Goal: Entertainment & Leisure: Consume media (video, audio)

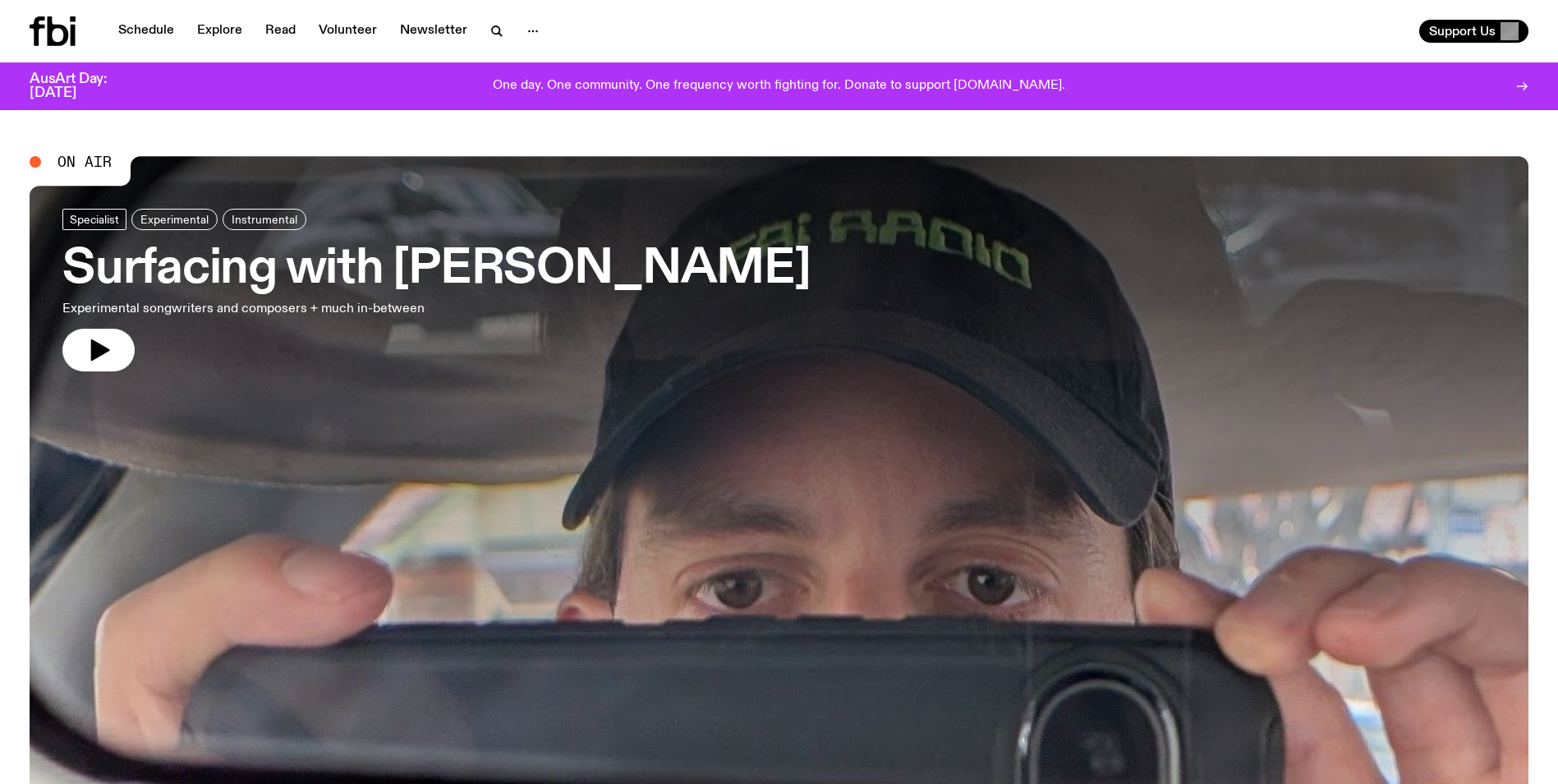
click at [131, 366] on link "Surfacing with [PERSON_NAME] Experimental songwriters and composers + much in-b…" at bounding box center [437, 289] width 748 height 163
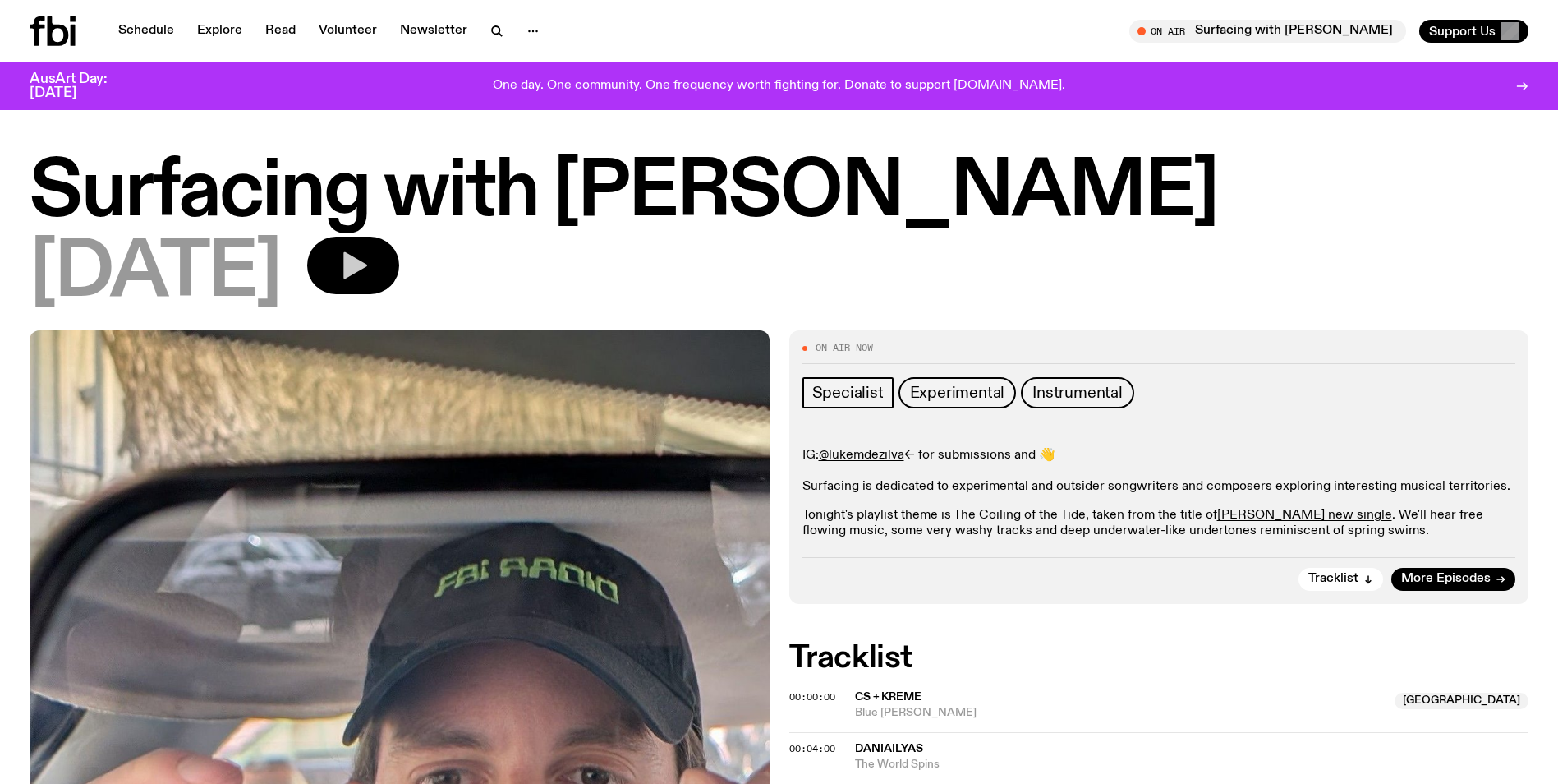
click at [379, 244] on button "button" at bounding box center [353, 265] width 92 height 57
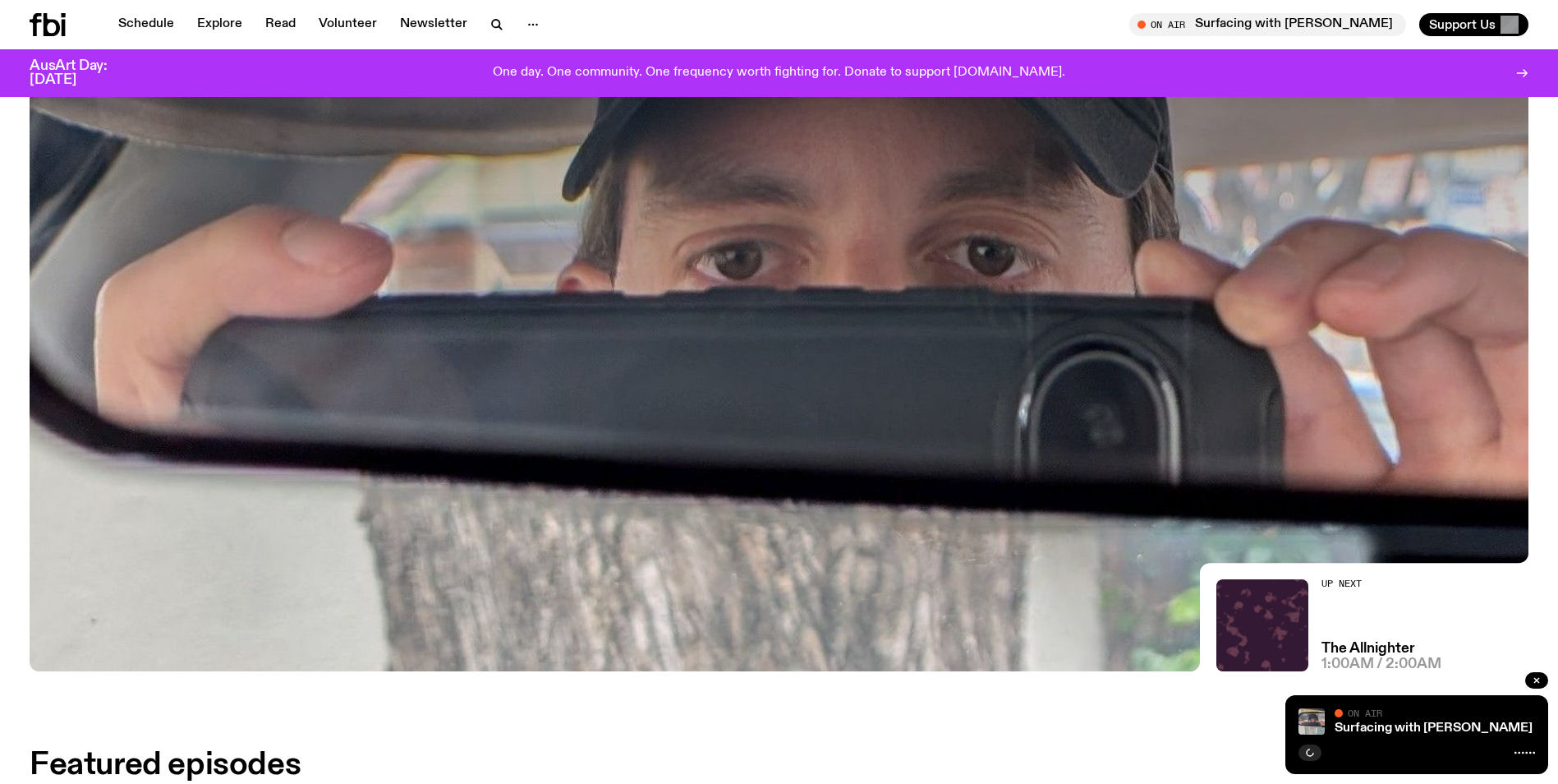
scroll to position [151, 0]
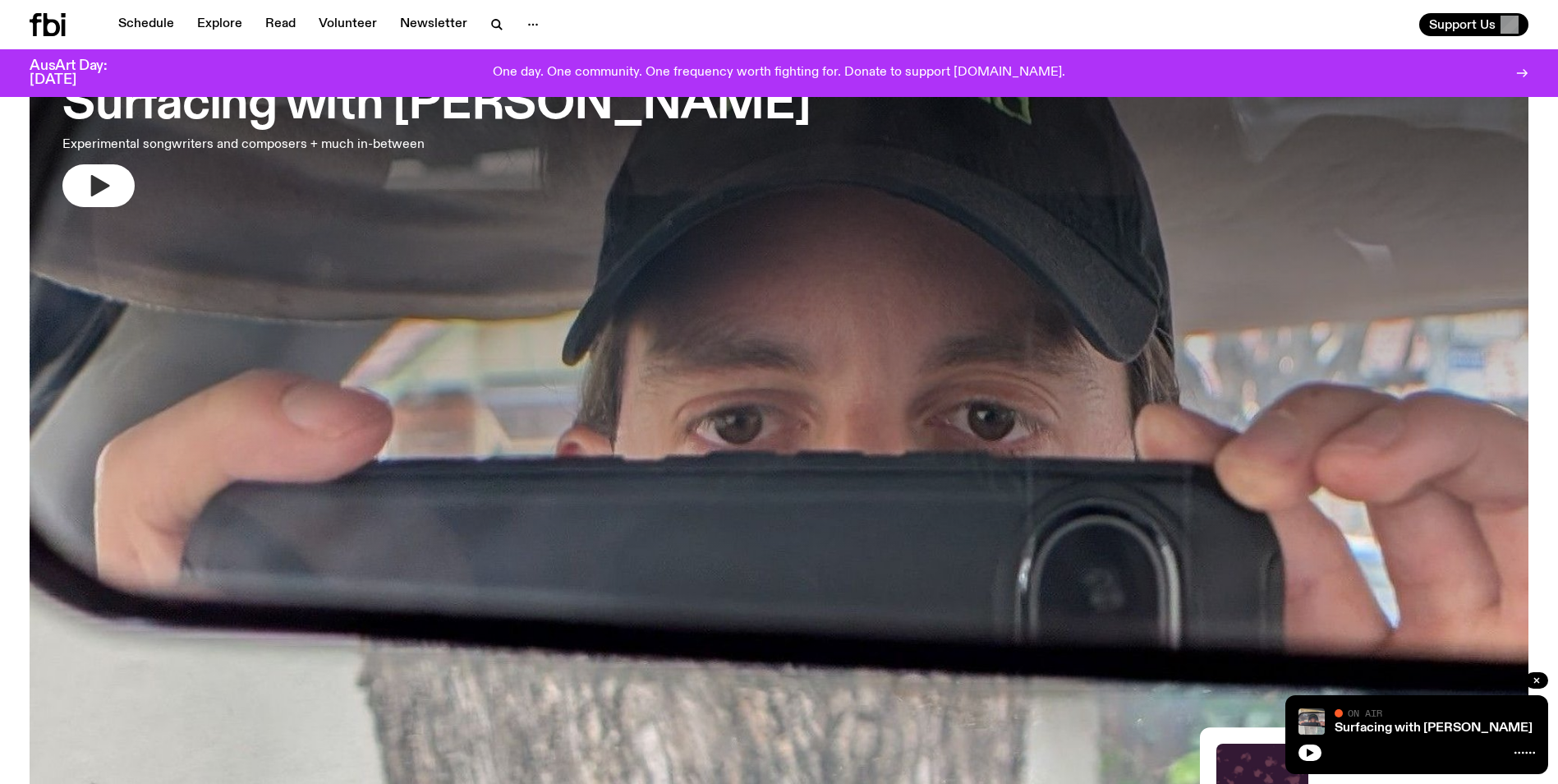
click at [89, 195] on icon "button" at bounding box center [98, 186] width 26 height 26
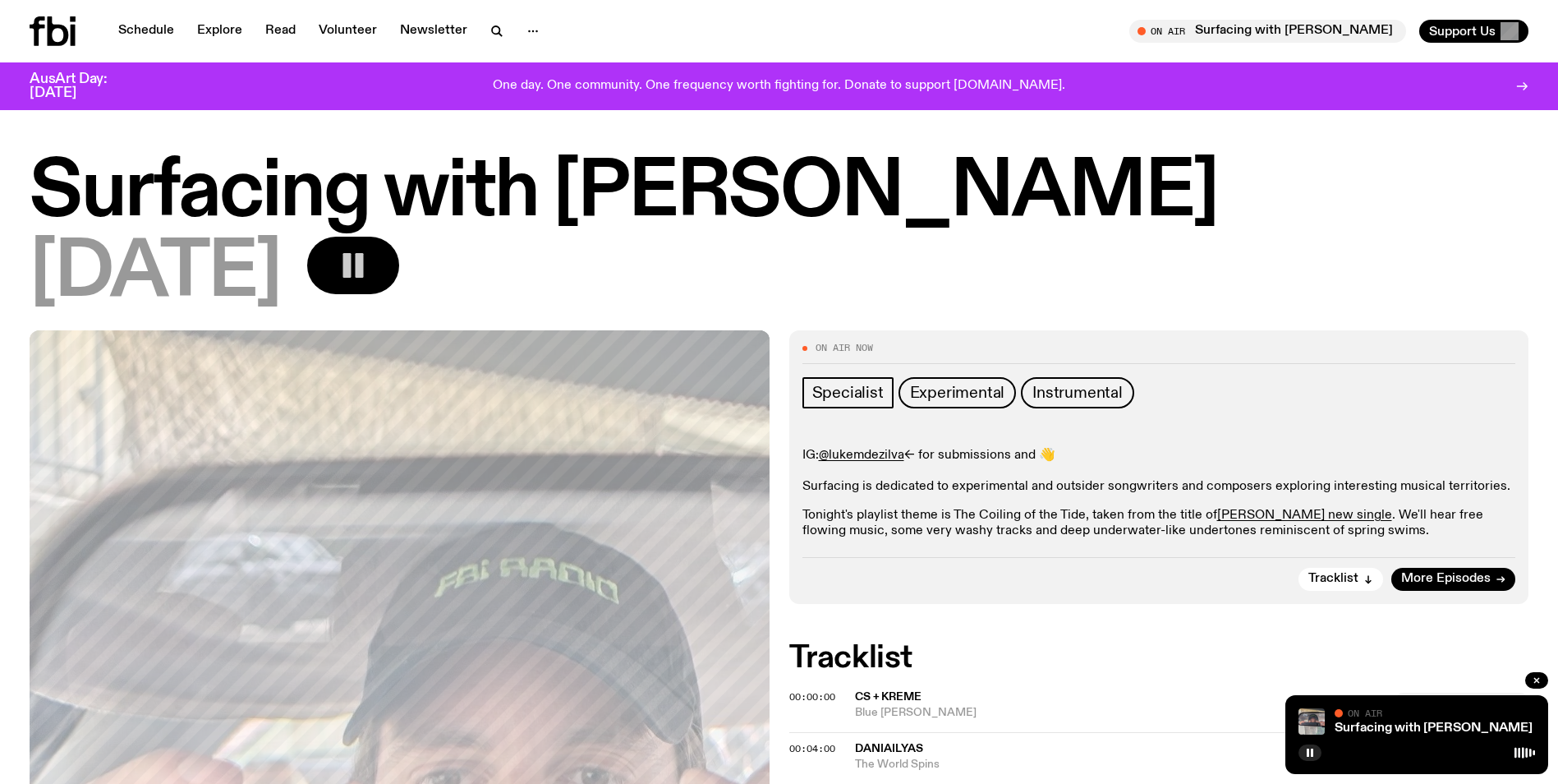
click at [369, 267] on icon "button" at bounding box center [353, 266] width 33 height 33
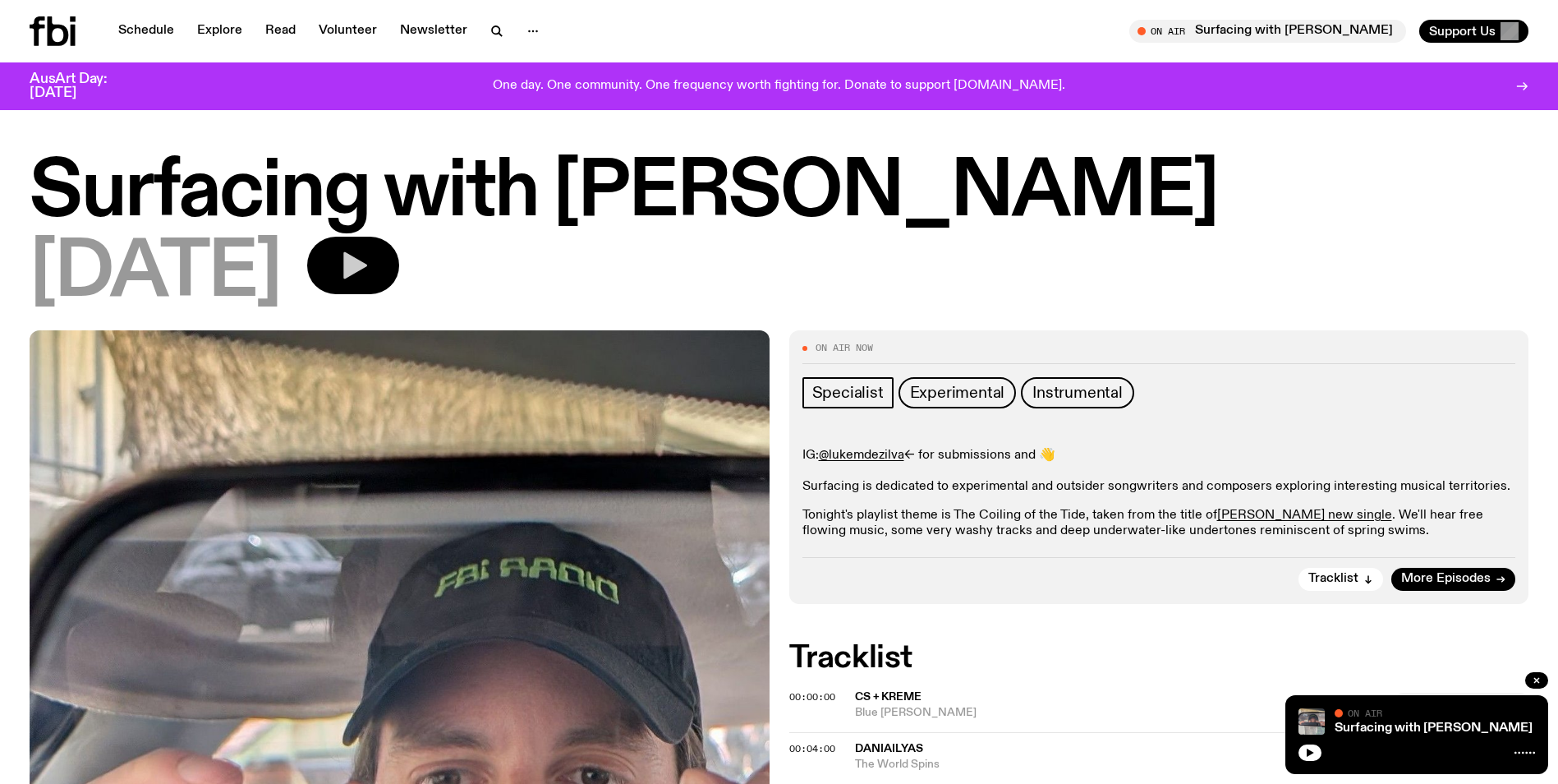
click at [350, 265] on button "button" at bounding box center [353, 265] width 92 height 57
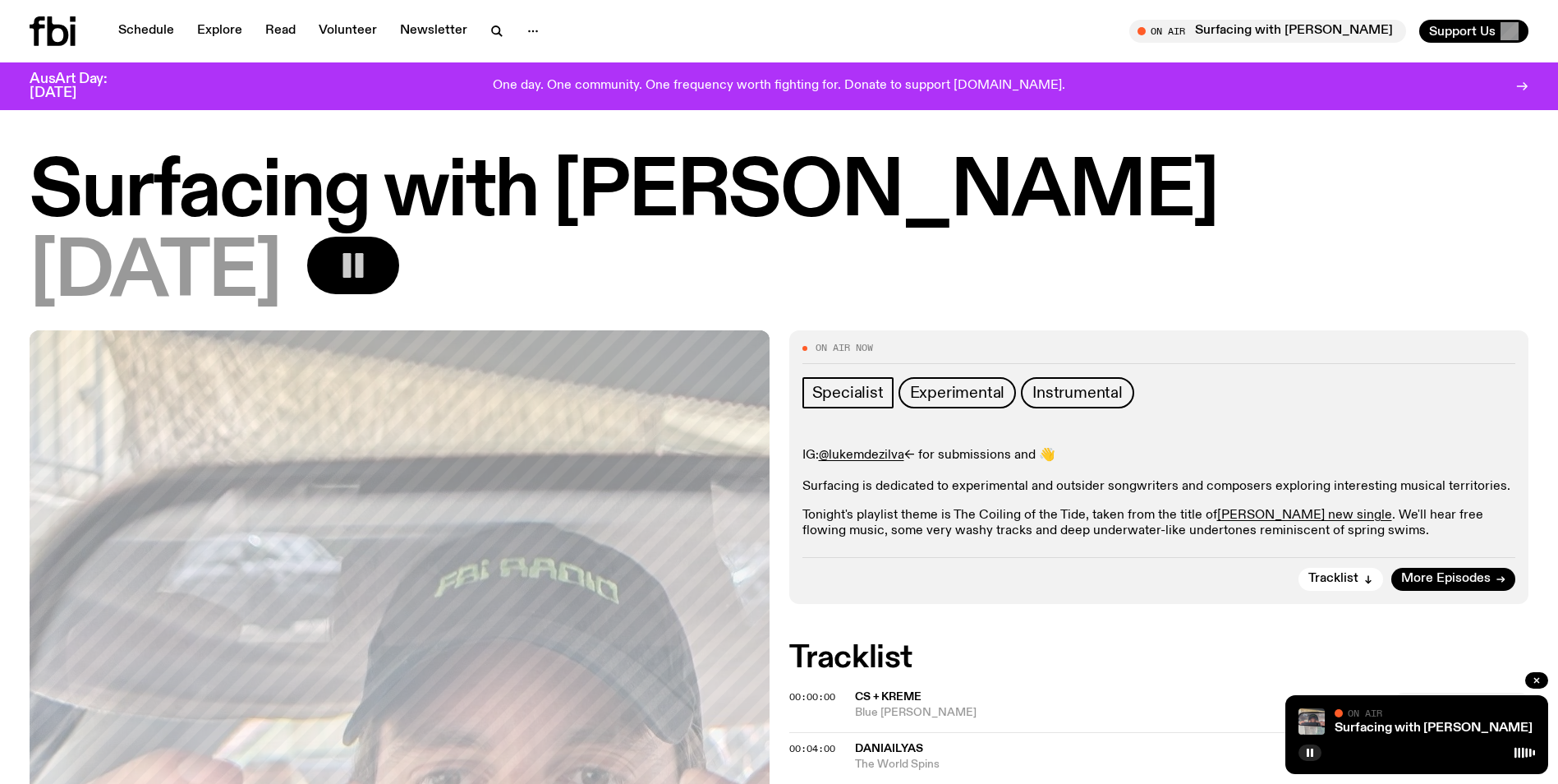
click at [369, 258] on icon "button" at bounding box center [353, 266] width 33 height 33
